Goal: Task Accomplishment & Management: Manage account settings

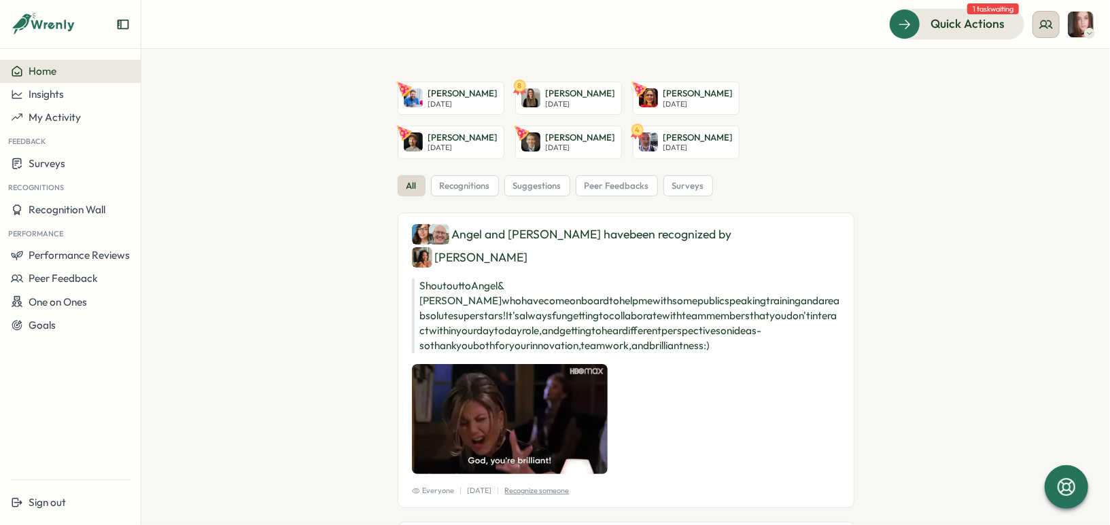
click at [1044, 29] on icon at bounding box center [1046, 25] width 14 height 14
click at [1027, 75] on div "My Team" at bounding box center [1047, 67] width 102 height 26
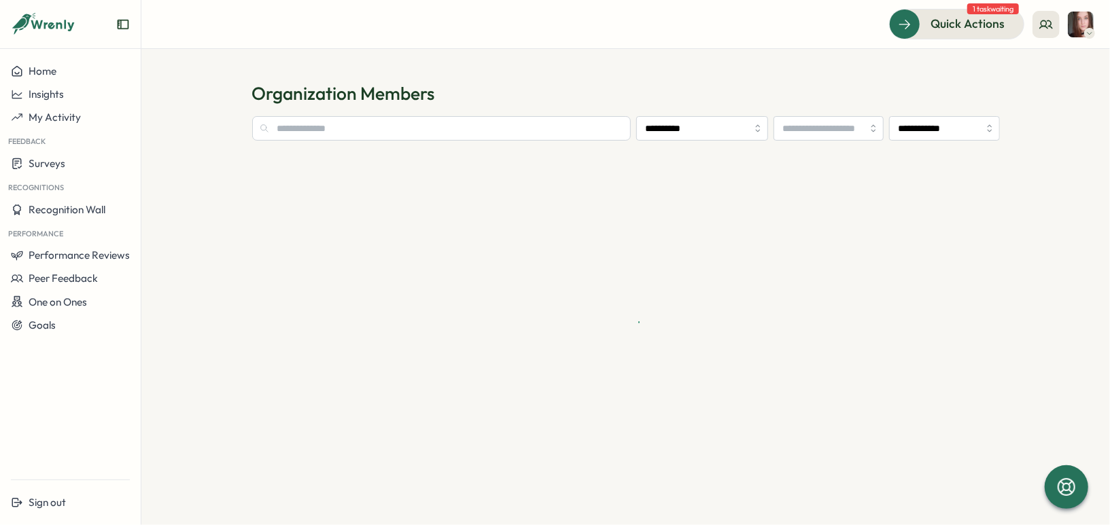
type input "**********"
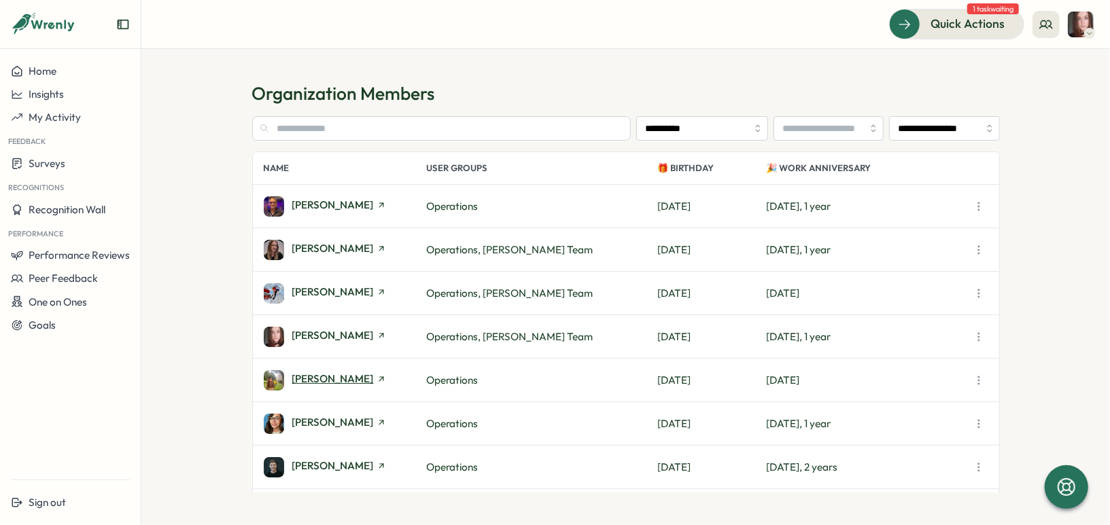
scroll to position [175, 0]
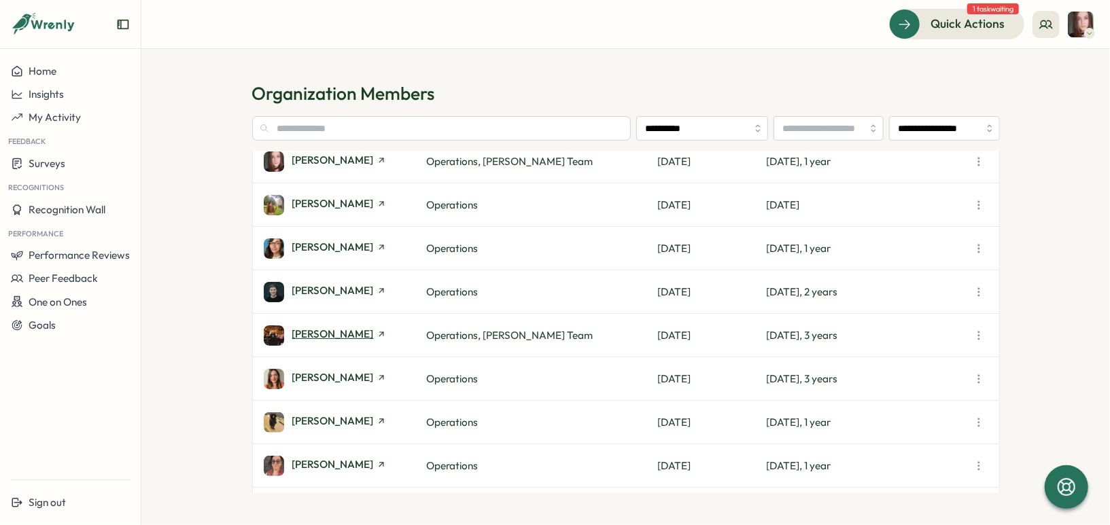
click at [331, 333] on span "[PERSON_NAME]" at bounding box center [333, 334] width 82 height 10
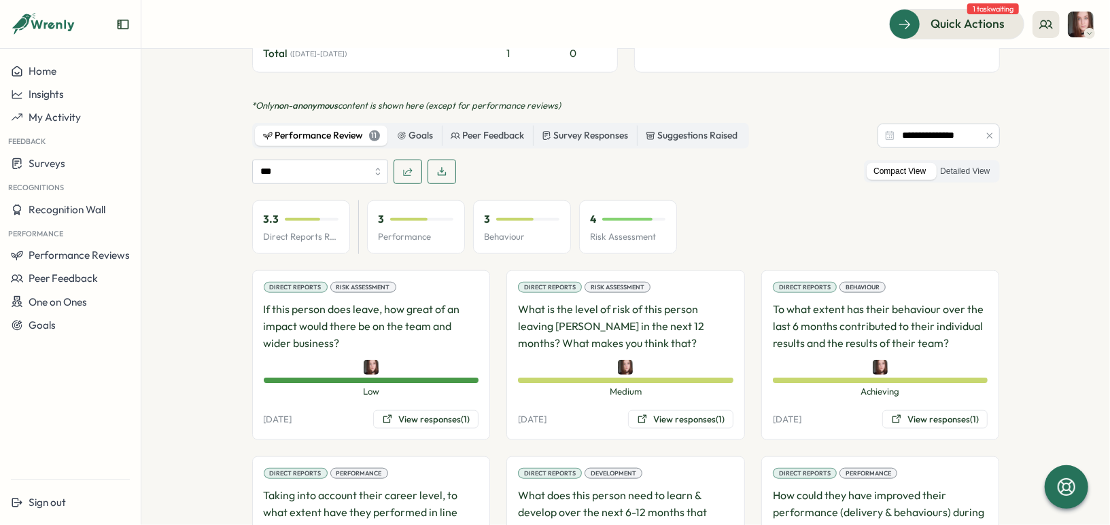
scroll to position [827, 0]
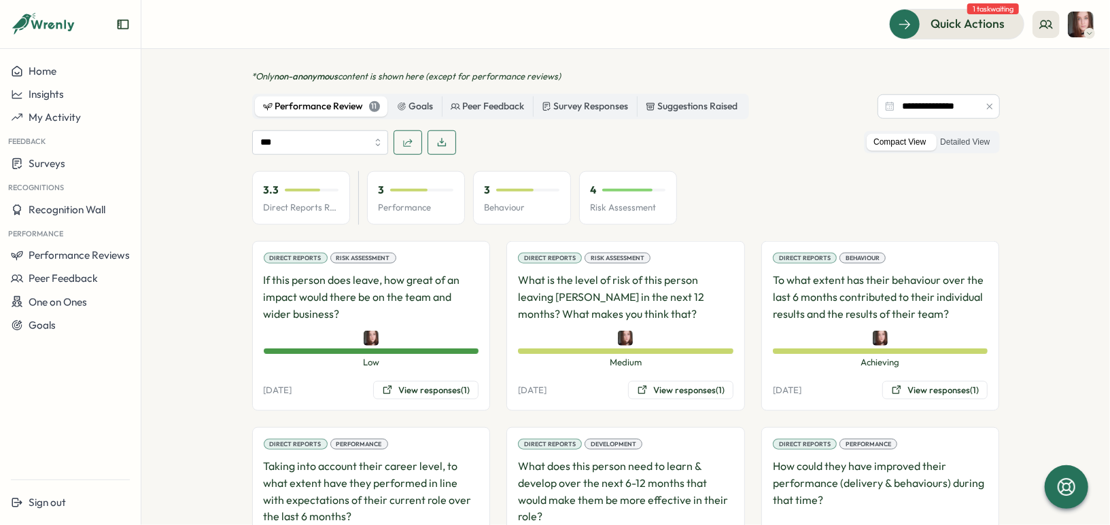
click at [502, 130] on div "*** Compact View Detailed View" at bounding box center [625, 142] width 747 height 24
click at [402, 137] on icon "button" at bounding box center [407, 142] width 11 height 11
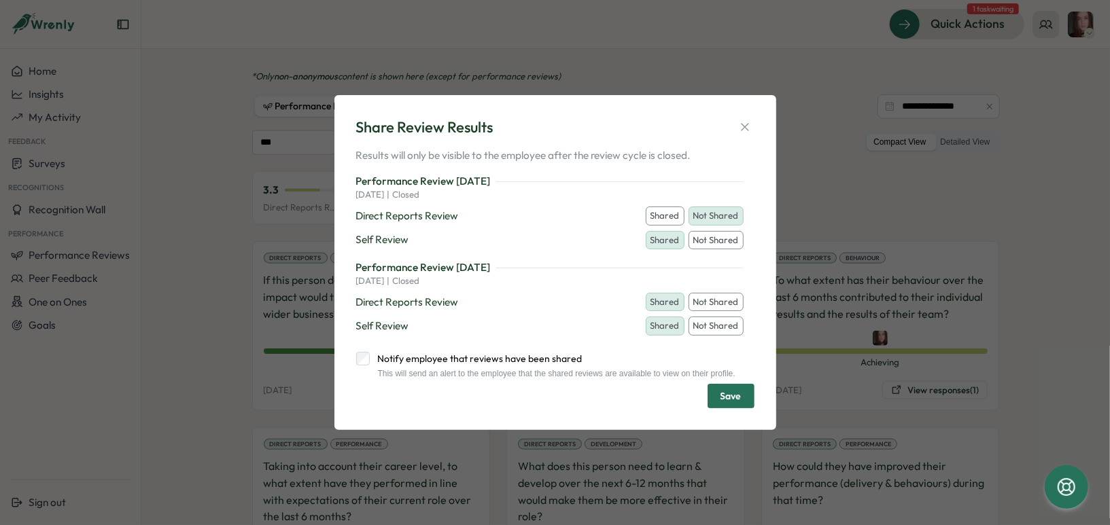
click at [658, 217] on button "Shared" at bounding box center [665, 216] width 39 height 19
click at [741, 402] on button "Save" at bounding box center [730, 396] width 47 height 24
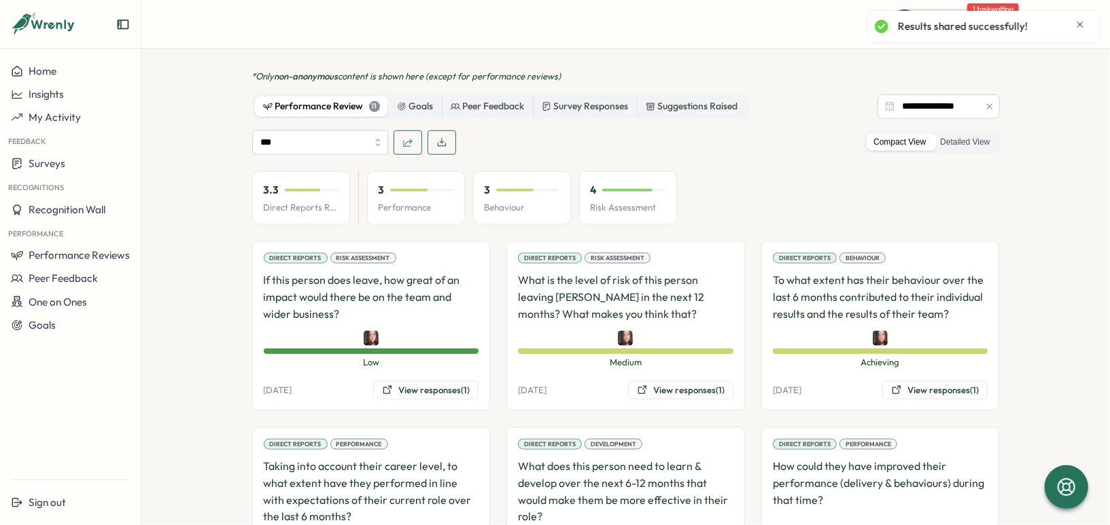
click at [402, 137] on icon "button" at bounding box center [407, 142] width 11 height 11
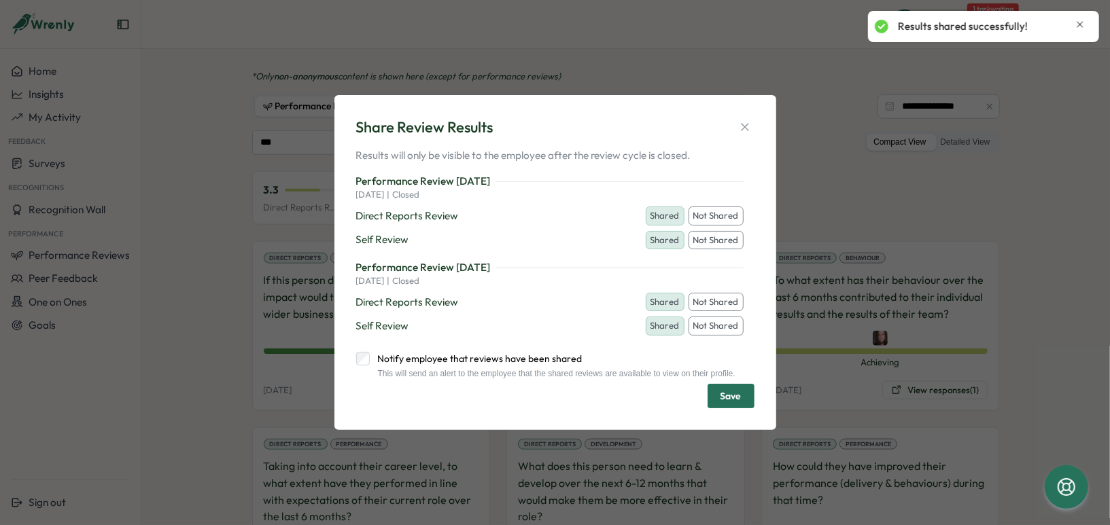
click at [374, 352] on label "Notify employee that reviews have been shared" at bounding box center [553, 359] width 366 height 14
click at [726, 400] on span "Save" at bounding box center [730, 396] width 21 height 23
